Goal: Entertainment & Leisure: Consume media (video, audio)

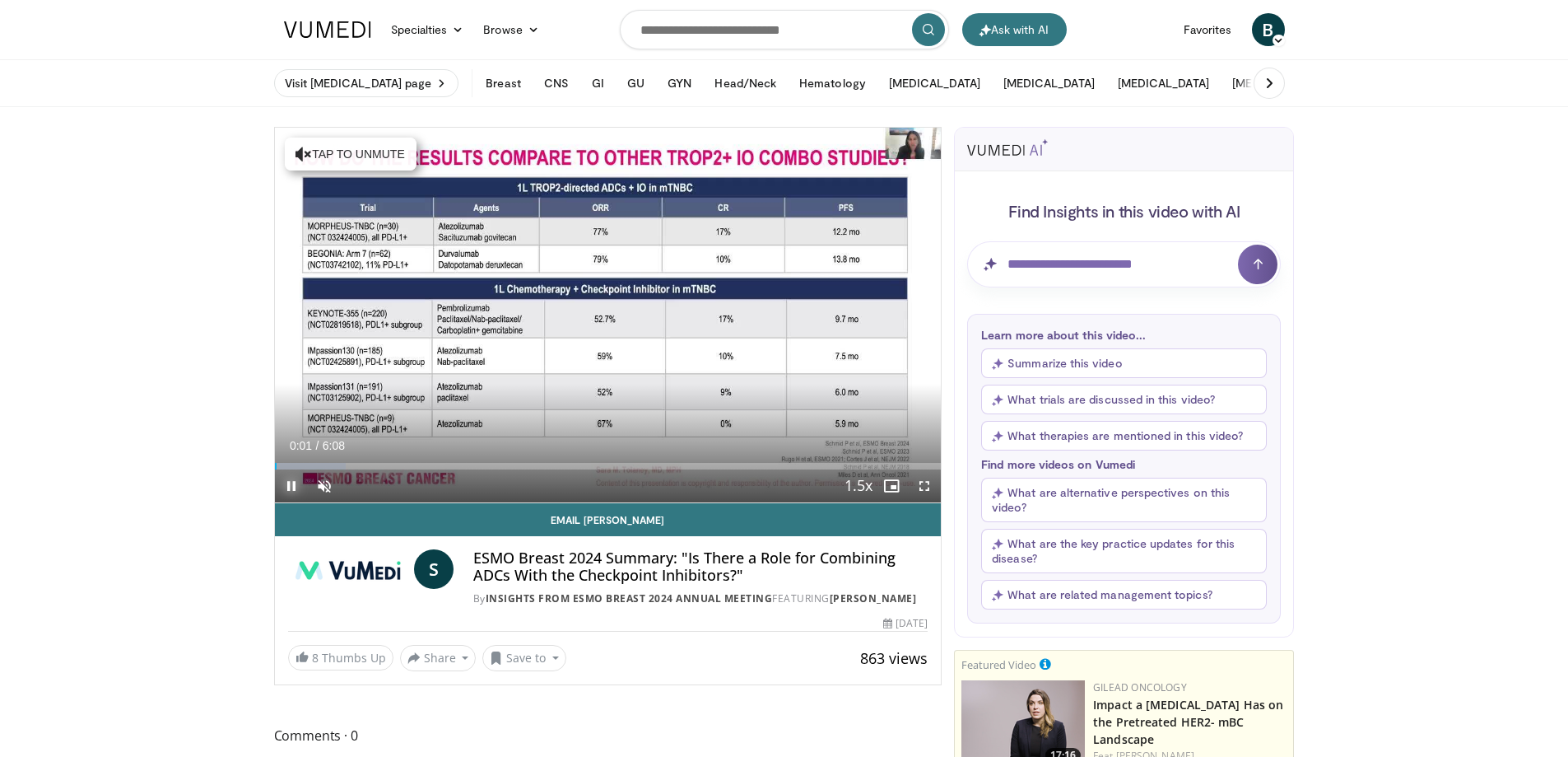
click at [290, 481] on span "Video Player" at bounding box center [291, 486] width 33 height 33
click at [327, 484] on span "Video Player" at bounding box center [324, 486] width 33 height 33
click at [287, 479] on span "Video Player" at bounding box center [291, 486] width 33 height 33
